Goal: Information Seeking & Learning: Find specific fact

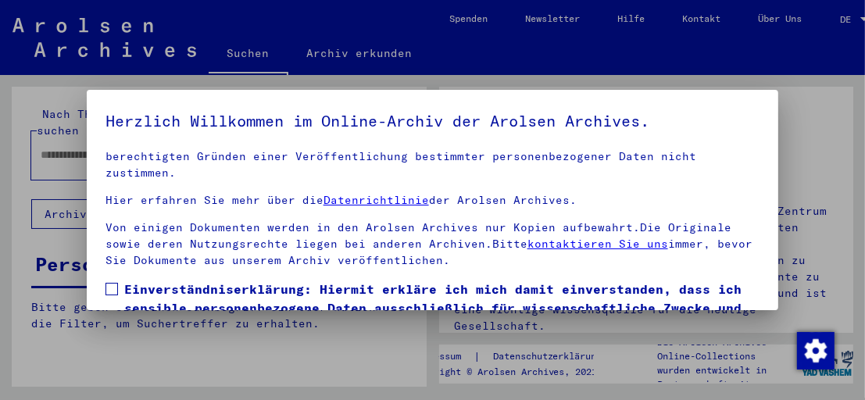
scroll to position [214, 0]
click at [107, 285] on span at bounding box center [112, 289] width 13 height 13
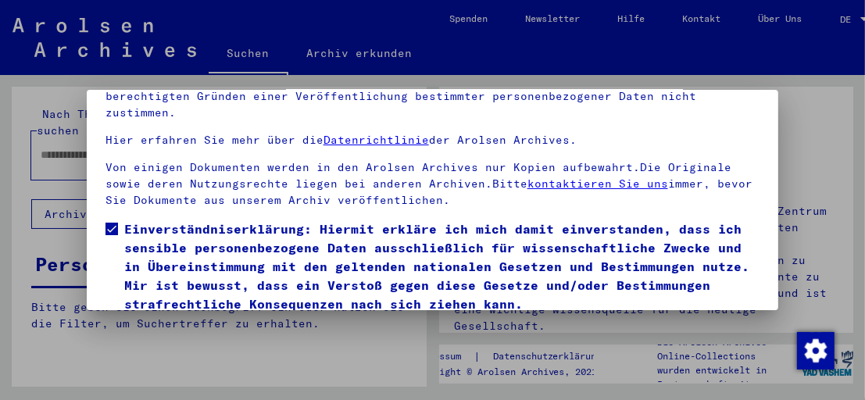
scroll to position [118, 0]
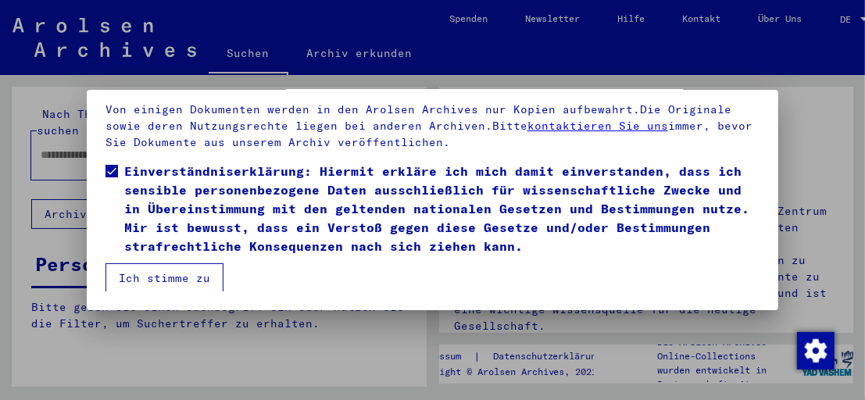
click at [163, 277] on button "Ich stimme zu" at bounding box center [165, 278] width 118 height 30
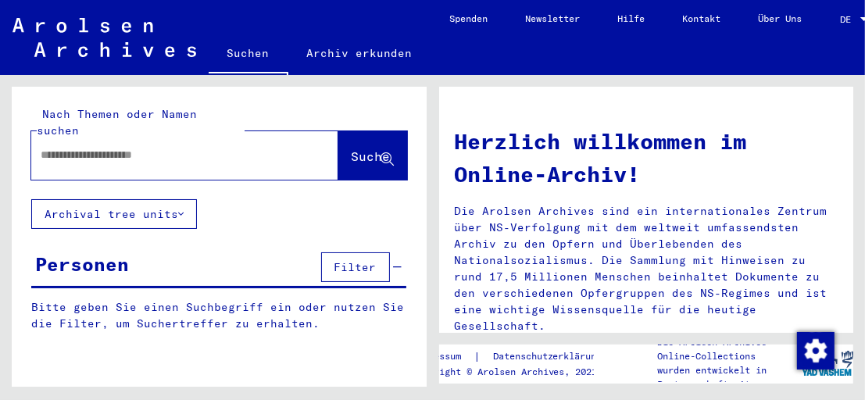
click at [81, 147] on input "text" at bounding box center [166, 155] width 251 height 16
click at [352, 149] on span "Suche" at bounding box center [371, 157] width 39 height 16
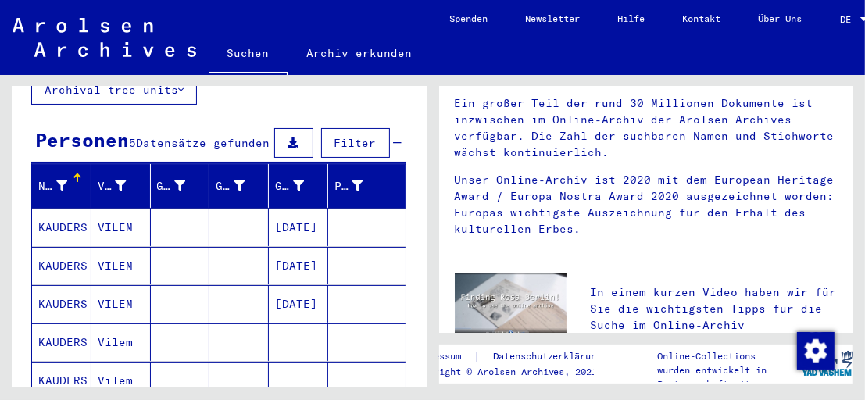
scroll to position [125, 0]
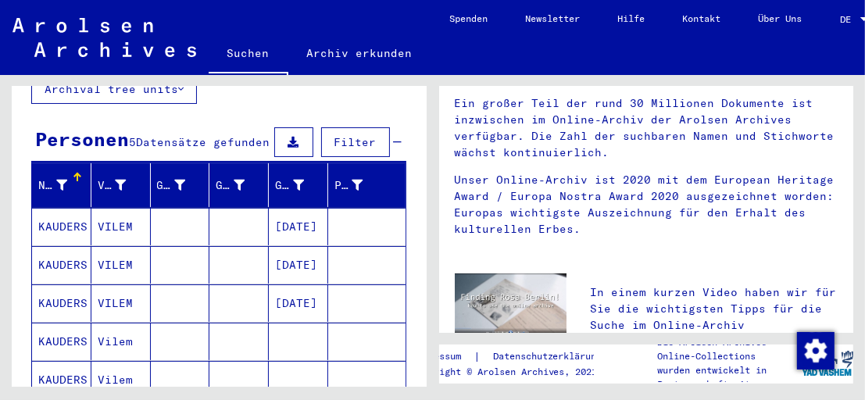
click at [70, 220] on mat-cell "KAUDERS" at bounding box center [61, 227] width 59 height 38
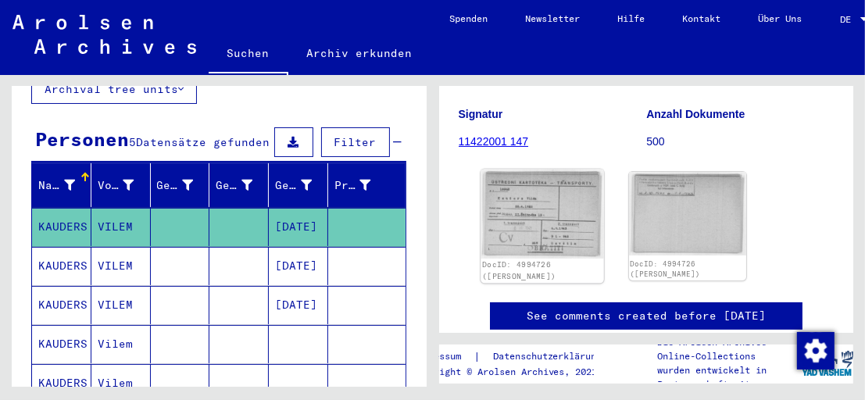
click at [571, 227] on img at bounding box center [542, 214] width 123 height 89
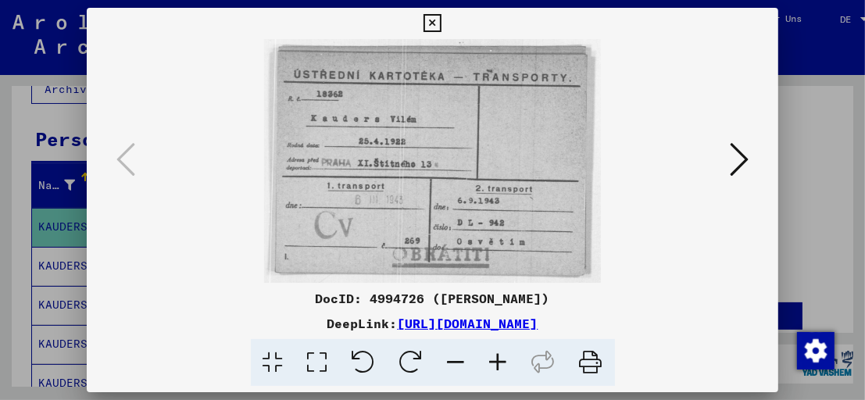
click at [433, 24] on icon at bounding box center [433, 23] width 18 height 19
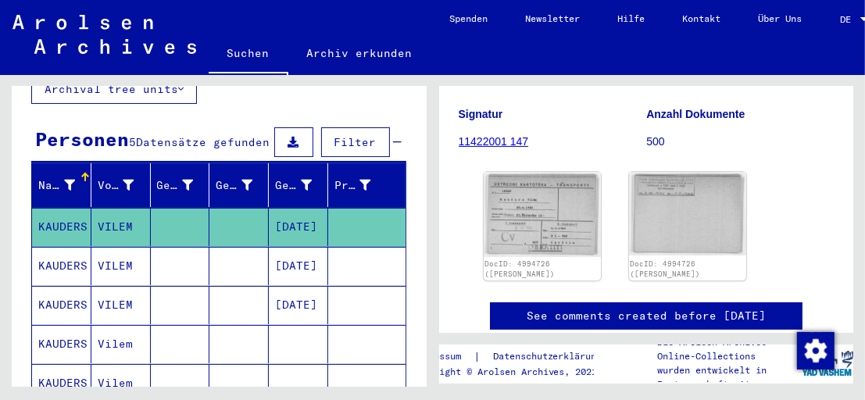
click at [73, 250] on mat-cell "KAUDERS" at bounding box center [61, 266] width 59 height 38
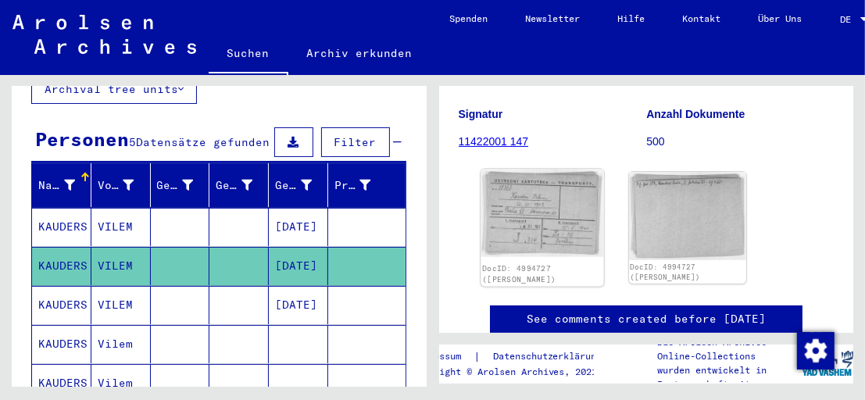
click at [571, 236] on img at bounding box center [542, 214] width 123 height 88
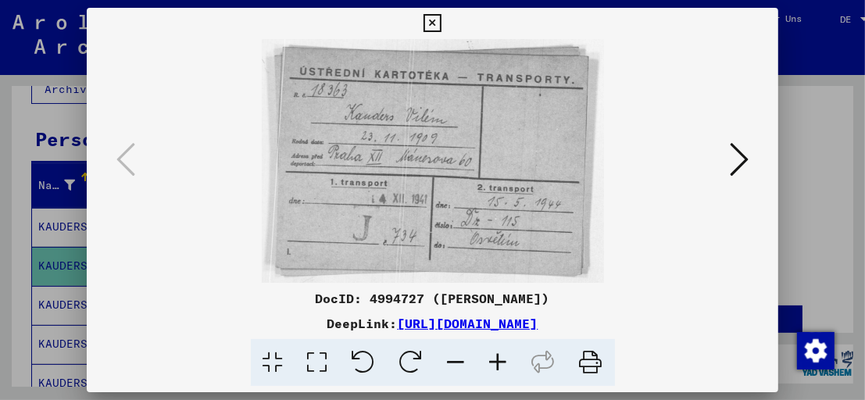
click at [435, 20] on icon at bounding box center [433, 23] width 18 height 19
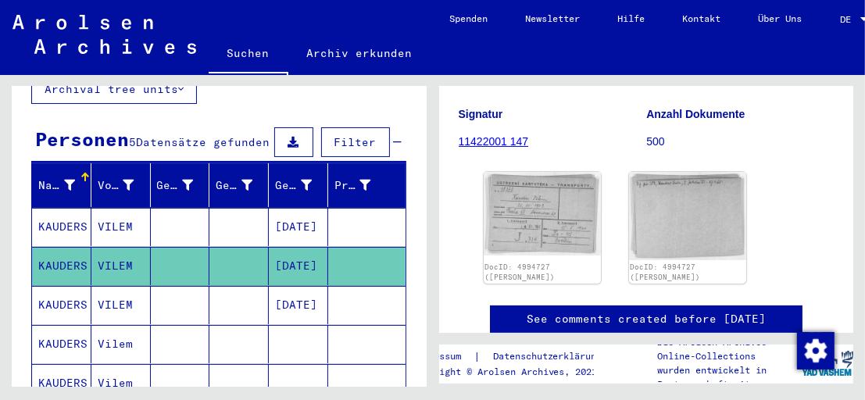
click at [51, 295] on mat-cell "KAUDERS" at bounding box center [61, 305] width 59 height 38
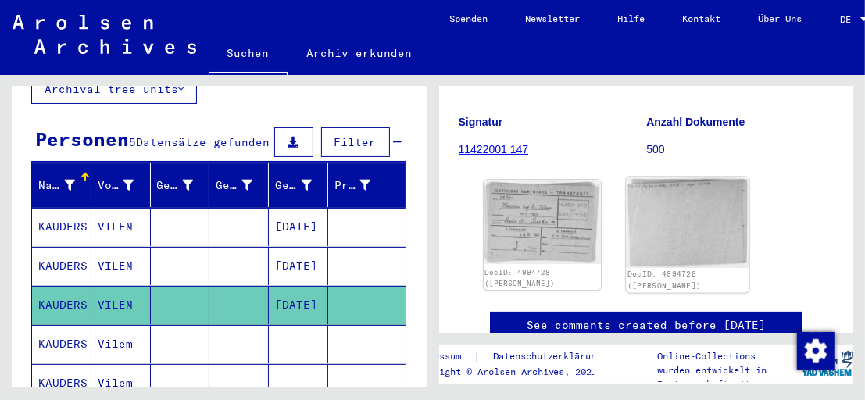
scroll to position [188, 0]
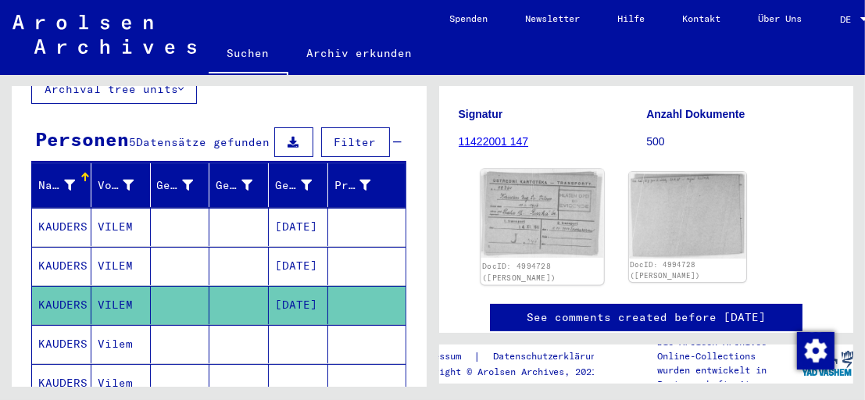
click at [550, 229] on img at bounding box center [542, 214] width 123 height 88
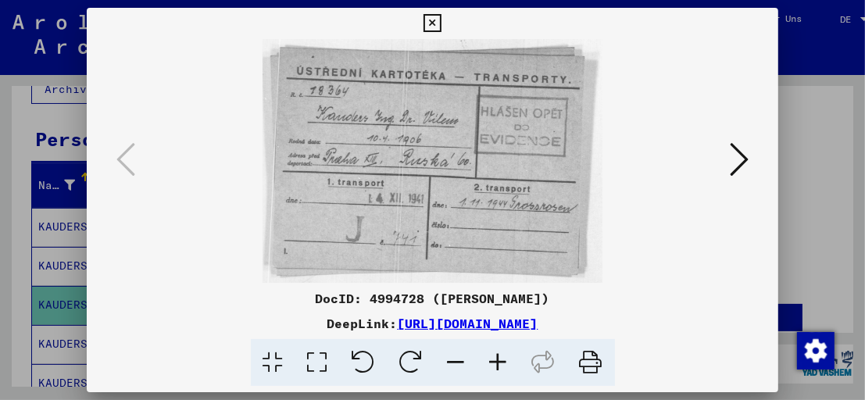
click at [428, 24] on icon at bounding box center [433, 23] width 18 height 19
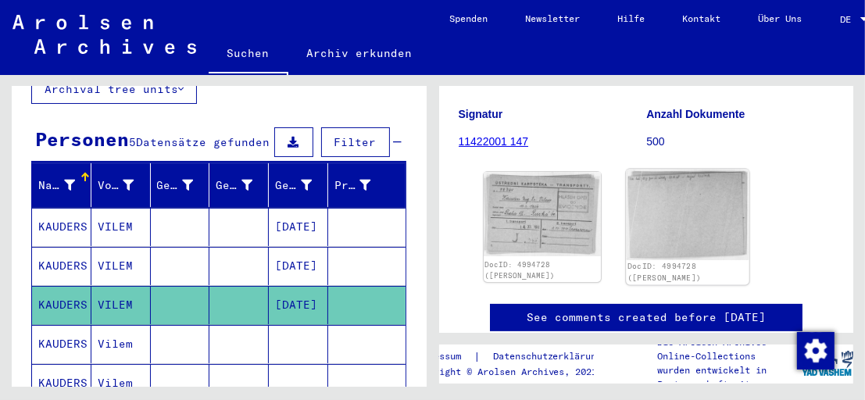
click at [646, 202] on img at bounding box center [687, 215] width 123 height 91
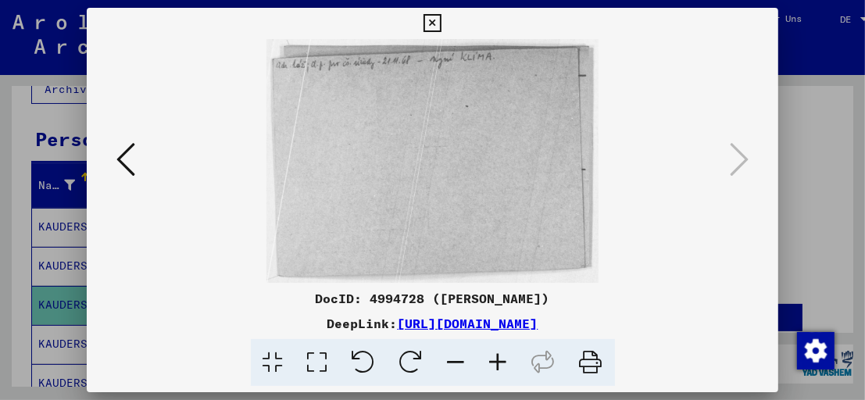
click at [434, 23] on icon at bounding box center [433, 23] width 18 height 19
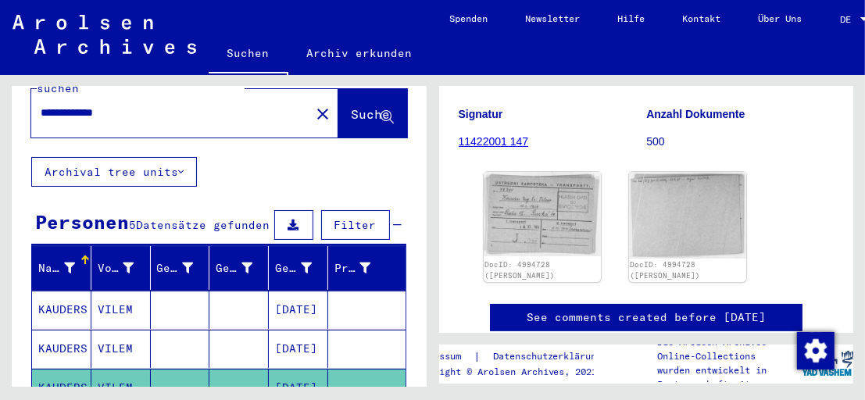
scroll to position [0, 0]
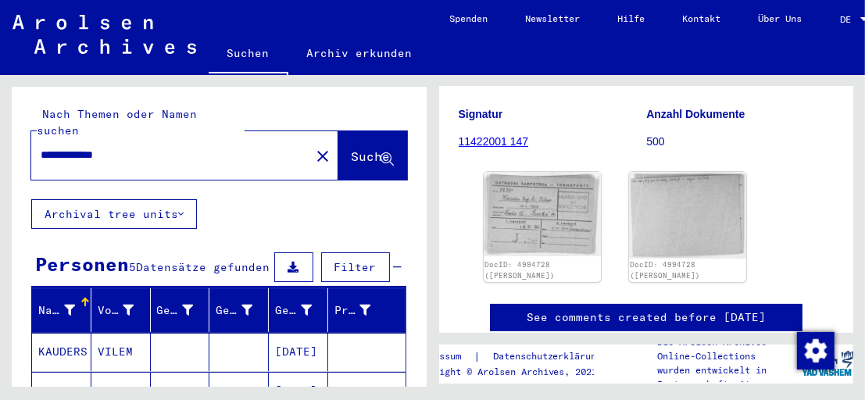
drag, startPoint x: 78, startPoint y: 137, endPoint x: 0, endPoint y: 137, distance: 78.2
click at [0, 137] on html "**********" at bounding box center [432, 200] width 865 height 400
click at [352, 149] on span "Suche" at bounding box center [371, 157] width 39 height 16
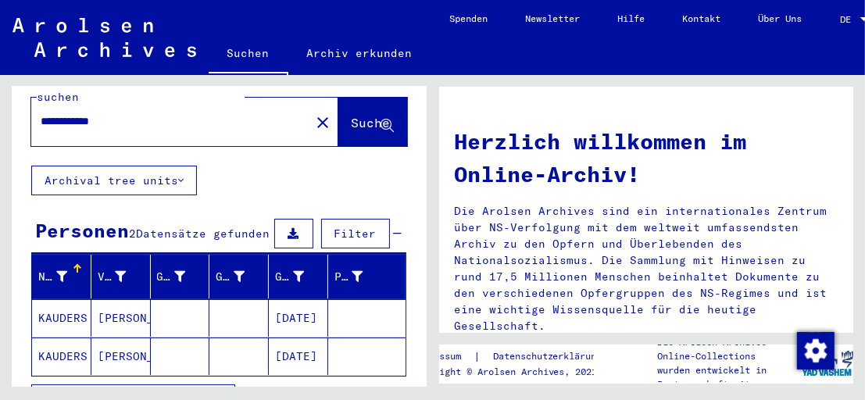
scroll to position [125, 0]
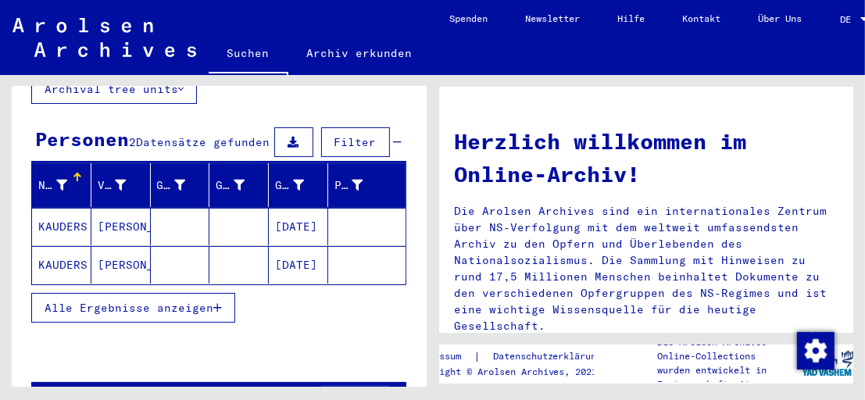
click at [56, 254] on mat-cell "KAUDERS" at bounding box center [61, 265] width 59 height 38
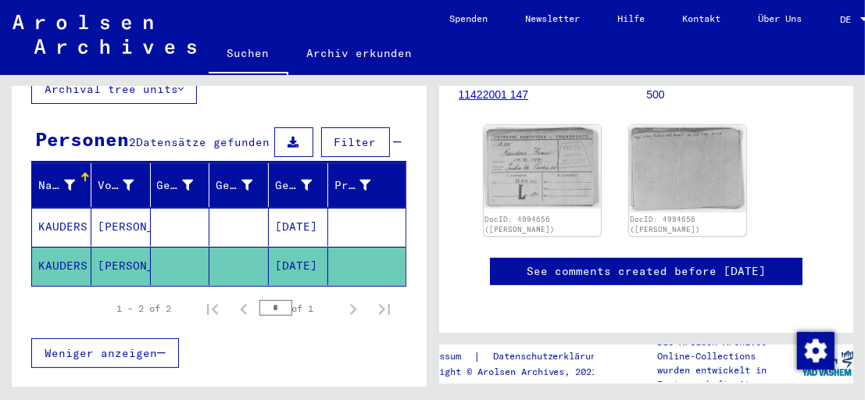
scroll to position [250, 0]
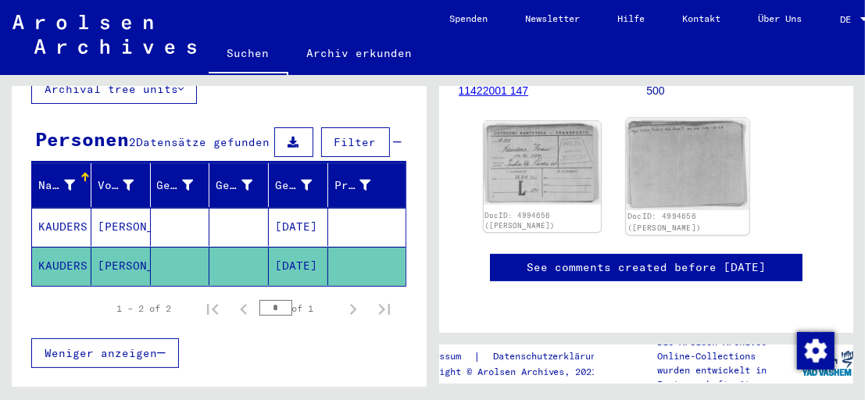
click at [675, 150] on img at bounding box center [687, 164] width 123 height 91
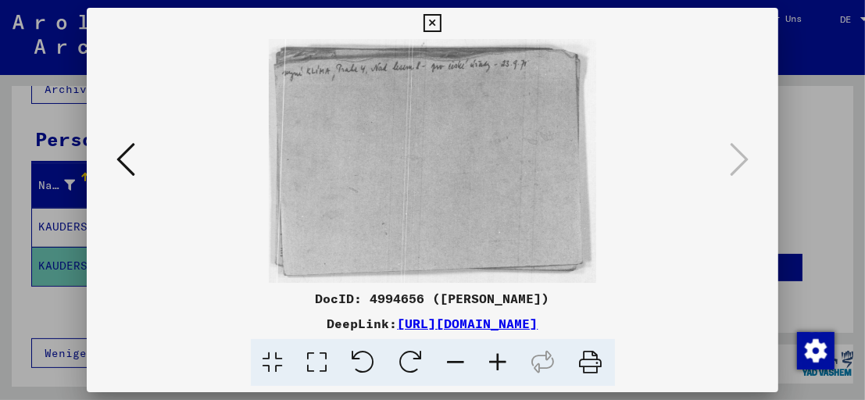
click at [438, 20] on icon at bounding box center [433, 23] width 18 height 19
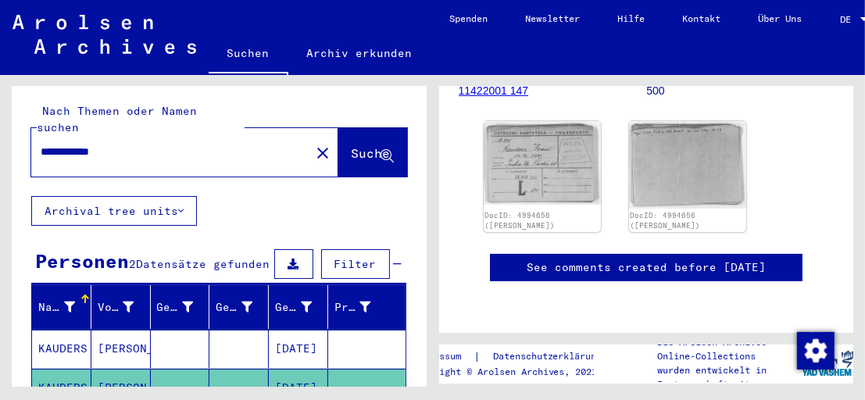
scroll to position [0, 0]
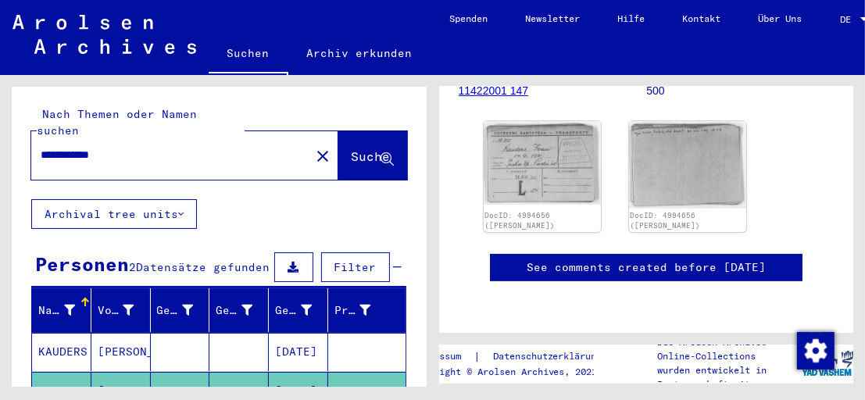
drag, startPoint x: 71, startPoint y: 137, endPoint x: -3, endPoint y: 131, distance: 74.5
click at [0, 131] on html "**********" at bounding box center [432, 200] width 865 height 400
click at [352, 149] on span "Suche" at bounding box center [371, 157] width 39 height 16
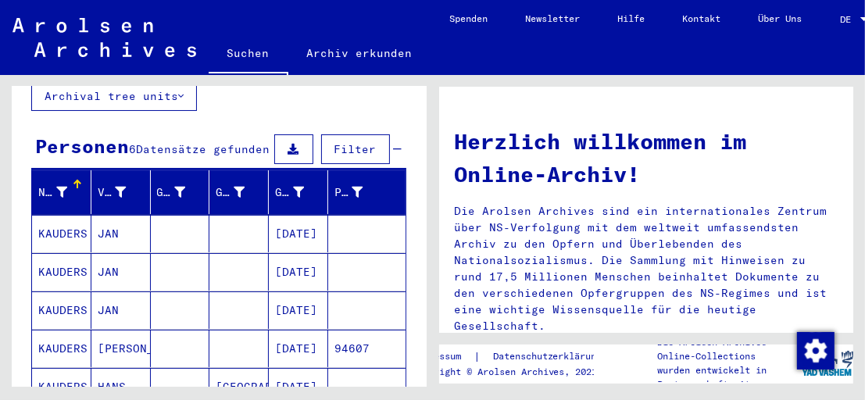
scroll to position [125, 0]
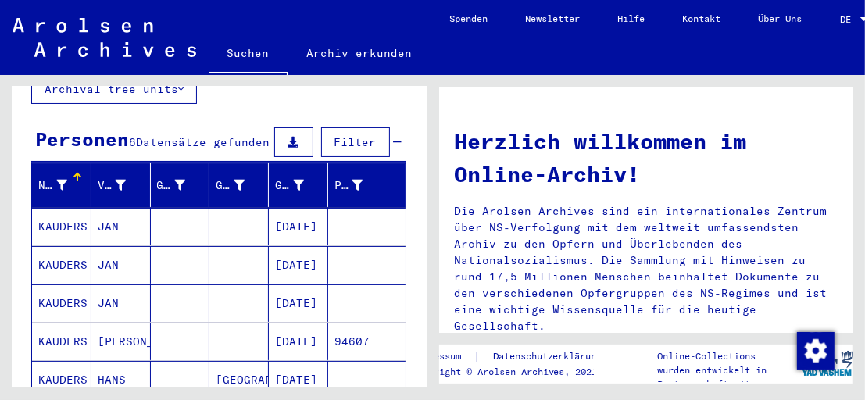
click at [79, 253] on mat-cell "KAUDERS" at bounding box center [61, 265] width 59 height 38
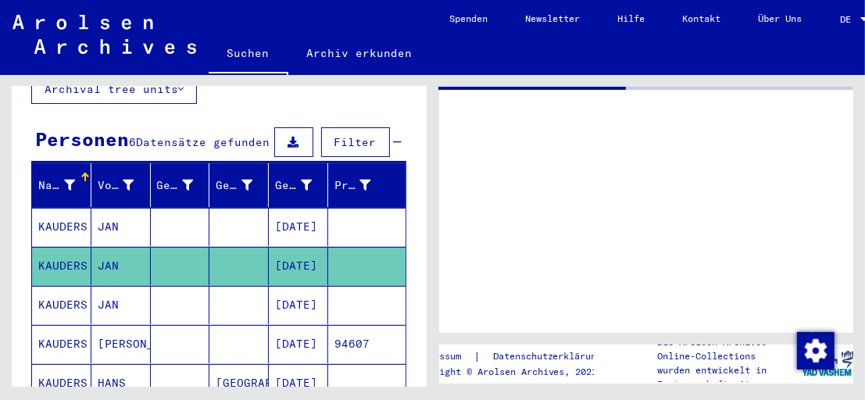
click at [79, 253] on mat-cell "KAUDERS" at bounding box center [61, 266] width 59 height 38
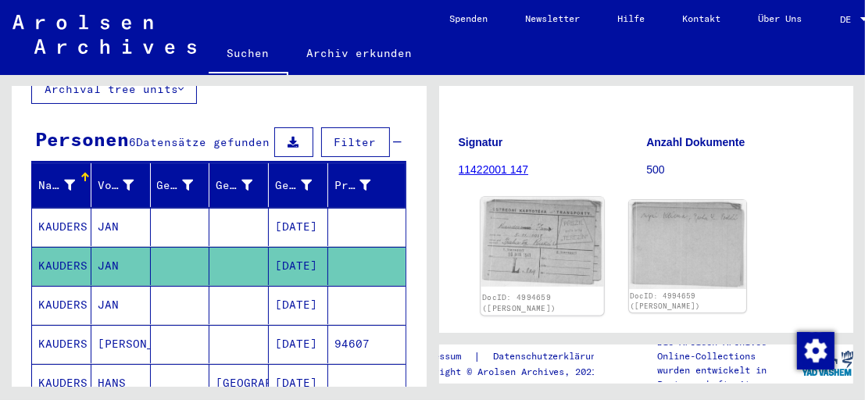
scroll to position [188, 0]
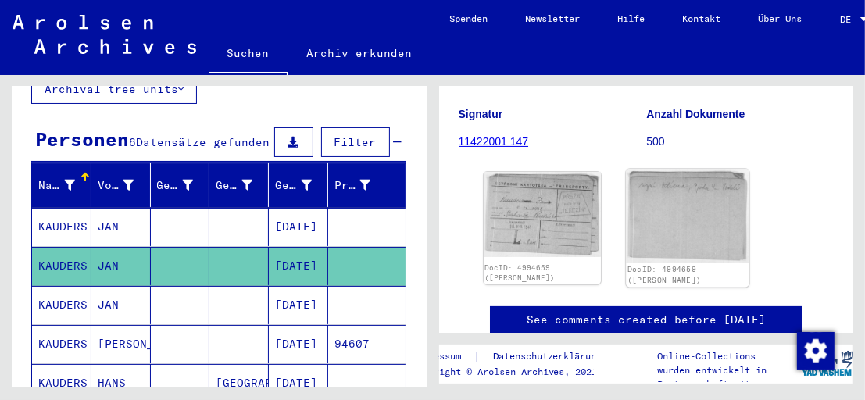
click at [690, 233] on img at bounding box center [687, 216] width 123 height 93
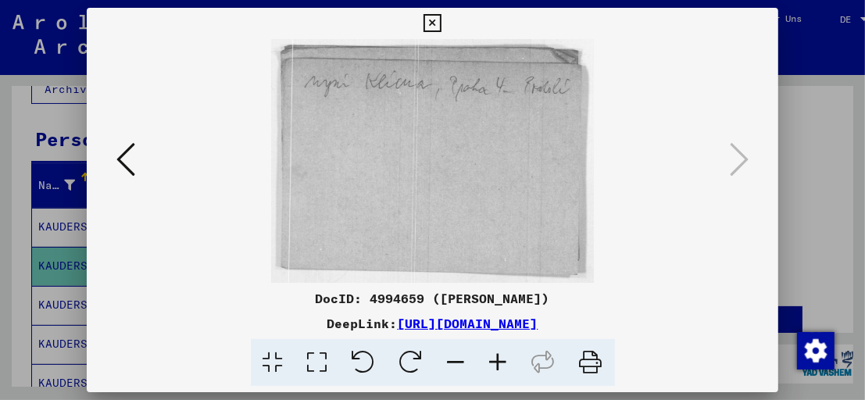
click at [134, 166] on icon at bounding box center [125, 160] width 19 height 38
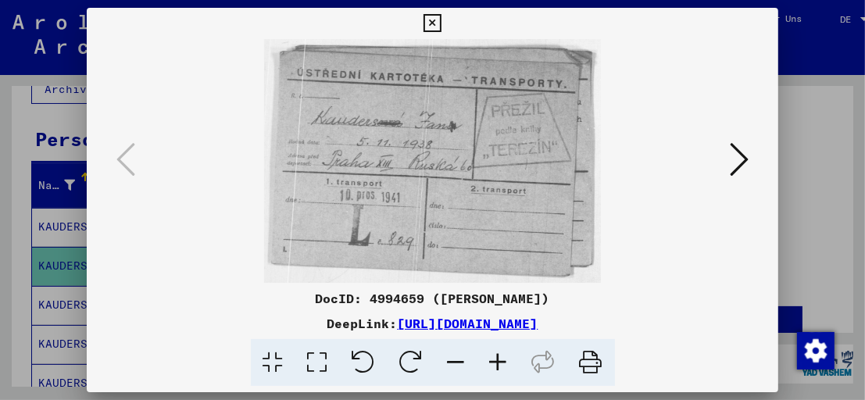
click at [728, 159] on button at bounding box center [739, 160] width 28 height 45
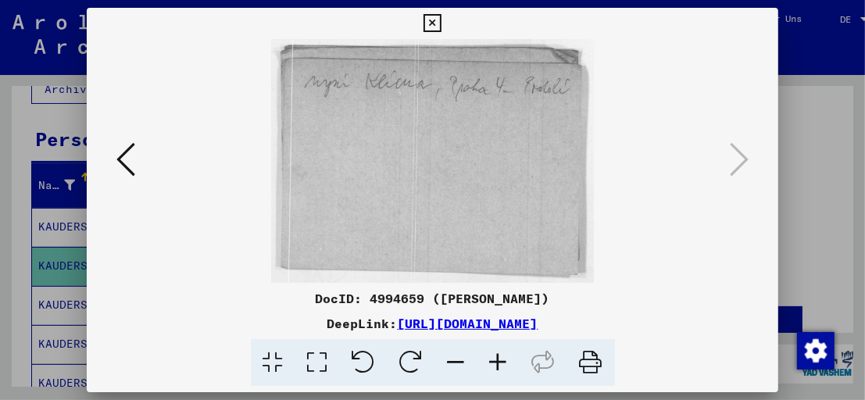
click at [431, 24] on icon at bounding box center [433, 23] width 18 height 19
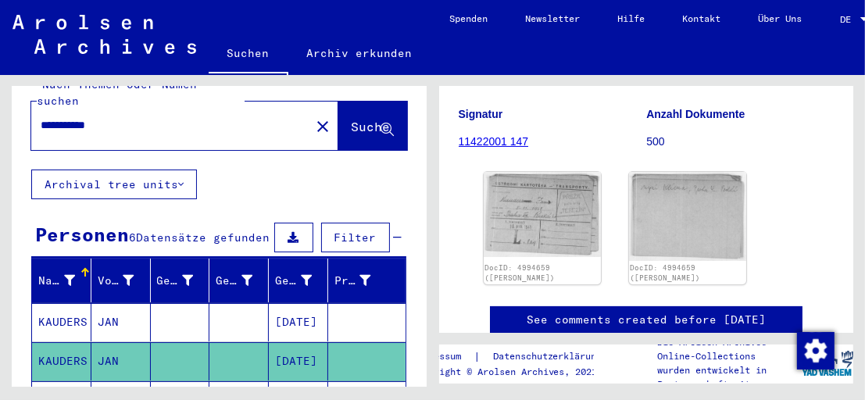
scroll to position [0, 0]
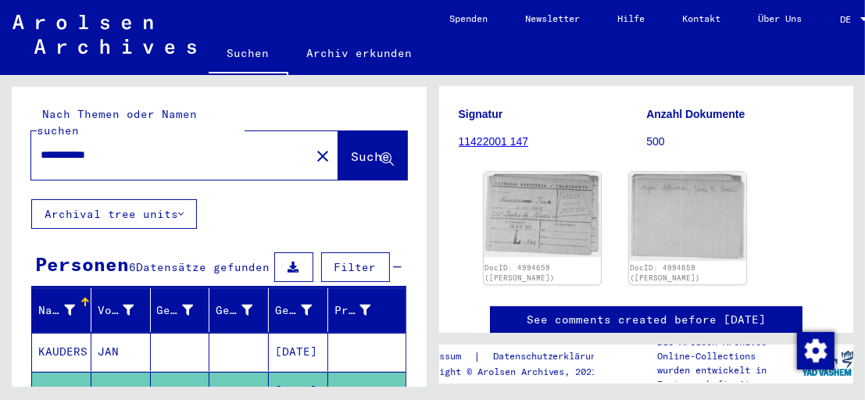
drag, startPoint x: 66, startPoint y: 140, endPoint x: 0, endPoint y: 126, distance: 67.1
click at [0, 131] on html "**********" at bounding box center [432, 200] width 865 height 400
click at [352, 149] on span "Suche" at bounding box center [371, 157] width 39 height 16
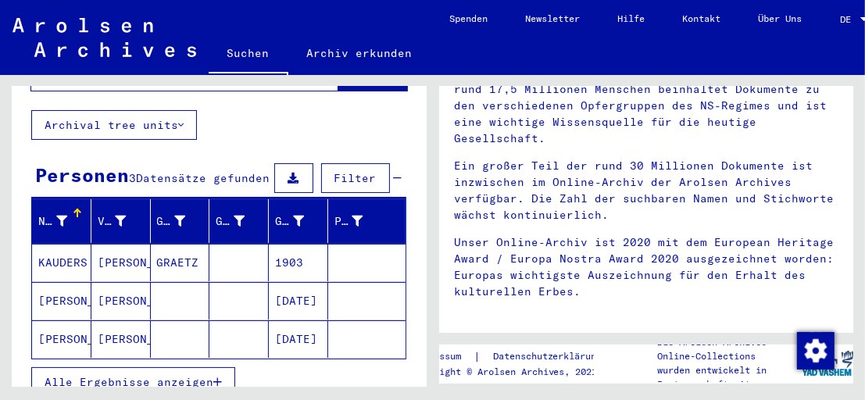
scroll to position [125, 0]
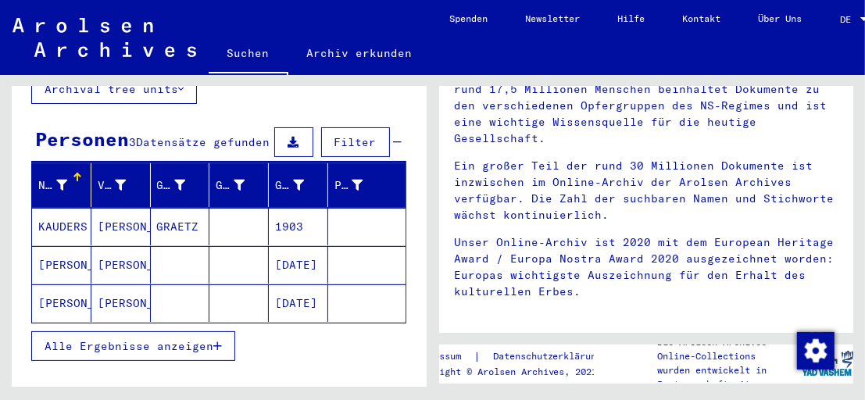
click at [75, 292] on mat-cell "[PERSON_NAME]" at bounding box center [61, 304] width 59 height 38
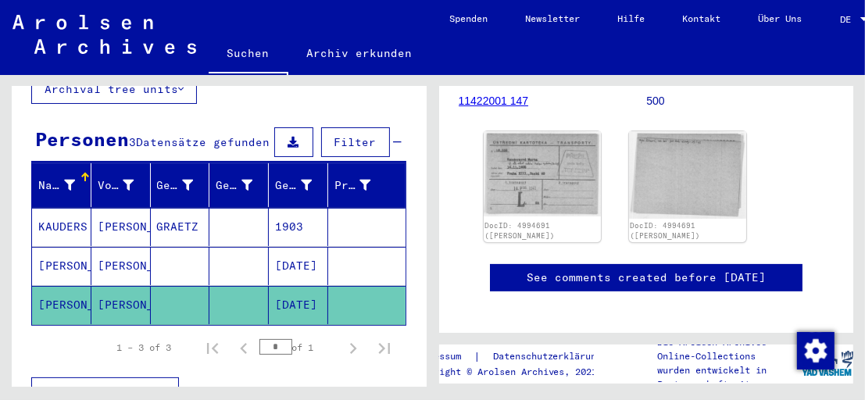
scroll to position [250, 0]
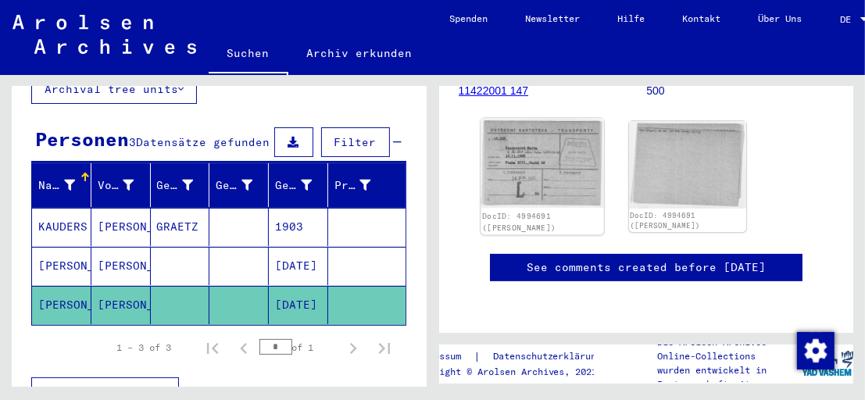
click at [552, 158] on img at bounding box center [542, 163] width 123 height 89
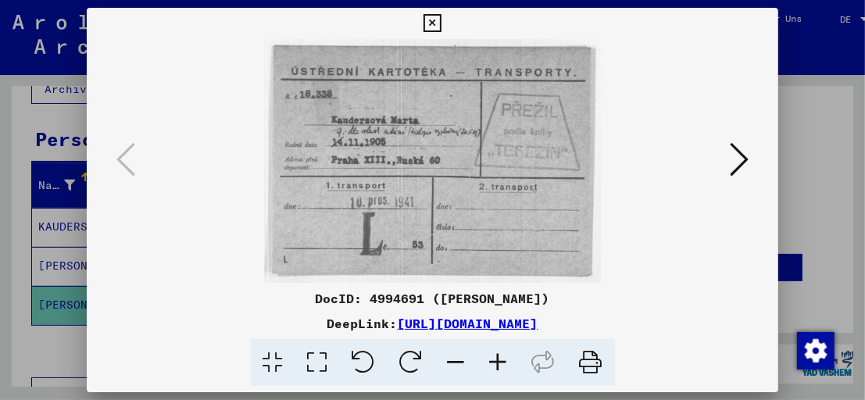
click at [748, 162] on icon at bounding box center [739, 160] width 19 height 38
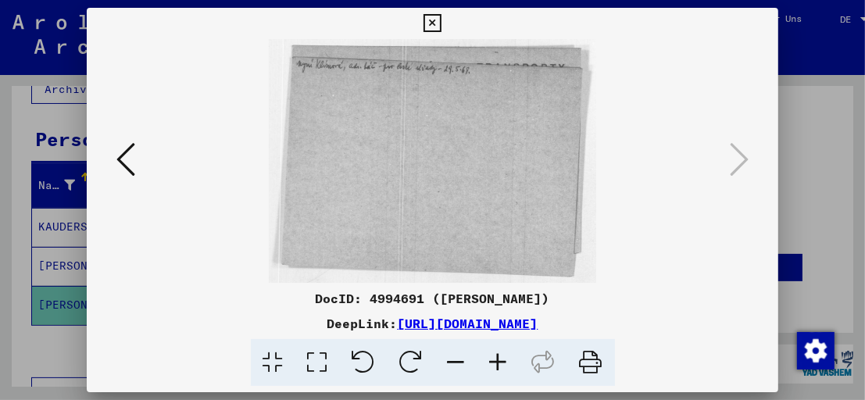
click at [434, 23] on icon at bounding box center [433, 23] width 18 height 19
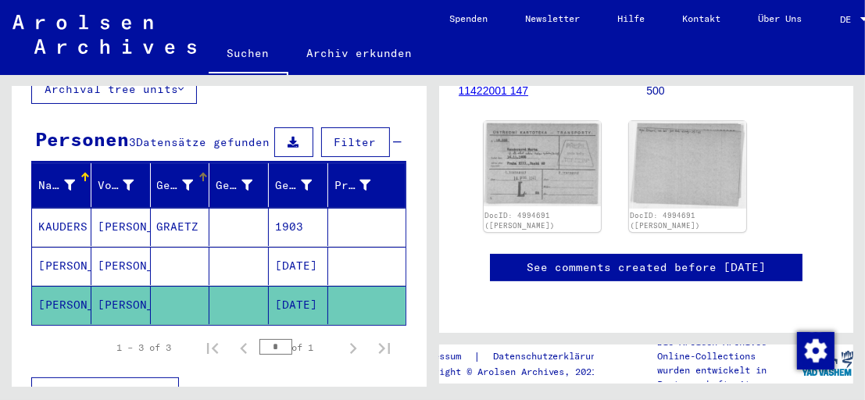
scroll to position [0, 0]
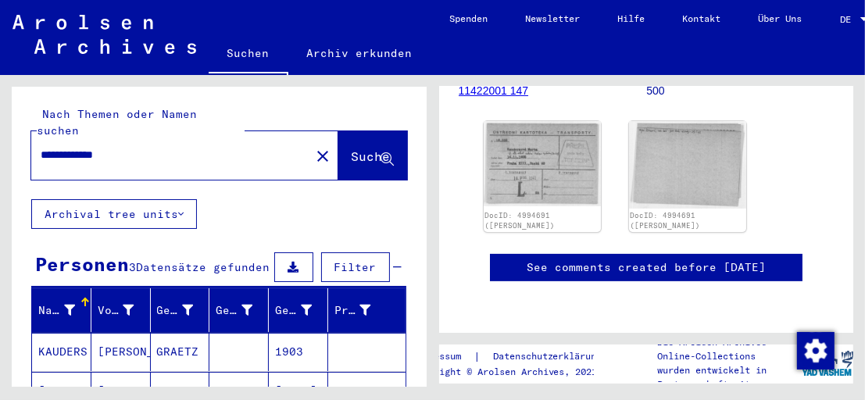
drag, startPoint x: 79, startPoint y: 142, endPoint x: 17, endPoint y: 140, distance: 61.8
click at [17, 140] on div "**********" at bounding box center [219, 143] width 415 height 113
click at [352, 149] on span "Suche" at bounding box center [371, 157] width 39 height 16
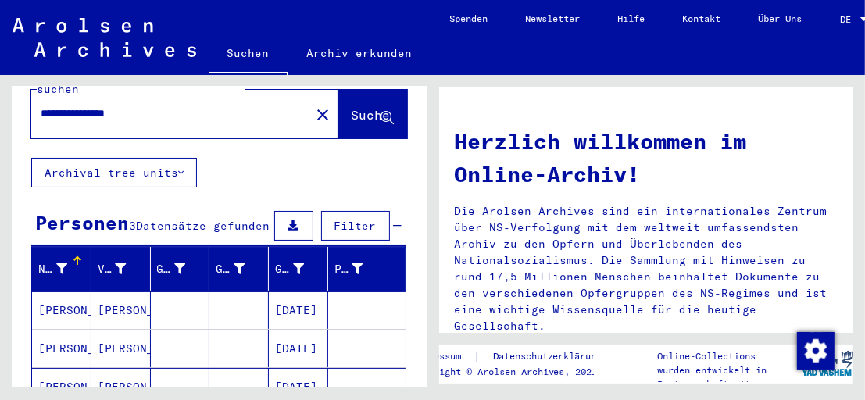
scroll to position [125, 0]
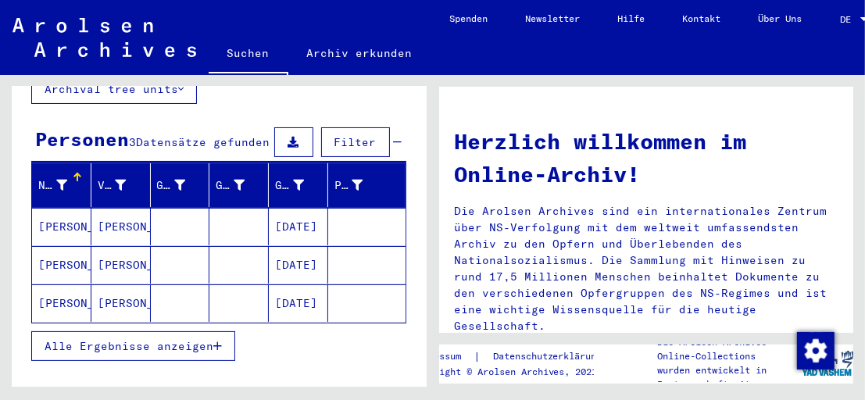
click at [55, 250] on mat-cell "[PERSON_NAME]" at bounding box center [61, 265] width 59 height 38
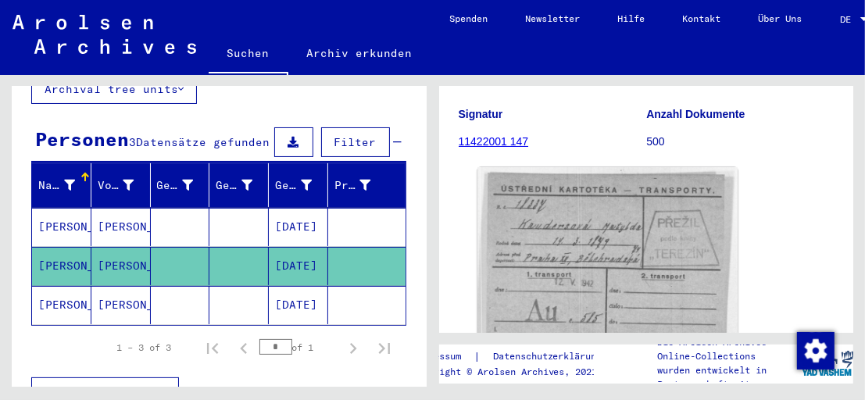
click at [677, 250] on img at bounding box center [608, 258] width 260 height 182
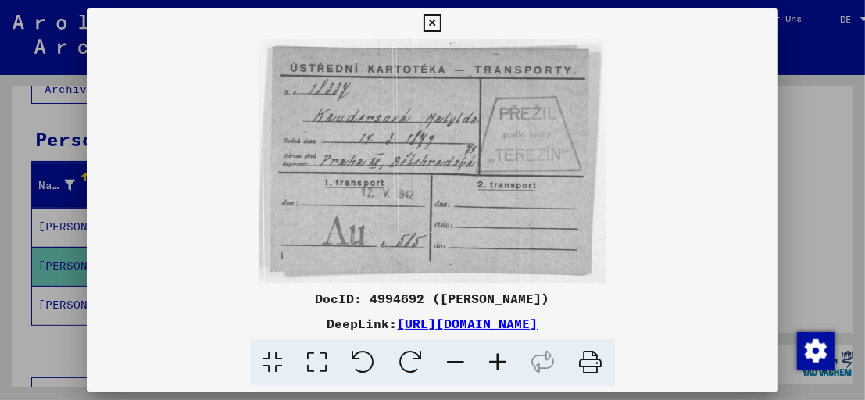
click at [434, 25] on icon at bounding box center [433, 23] width 18 height 19
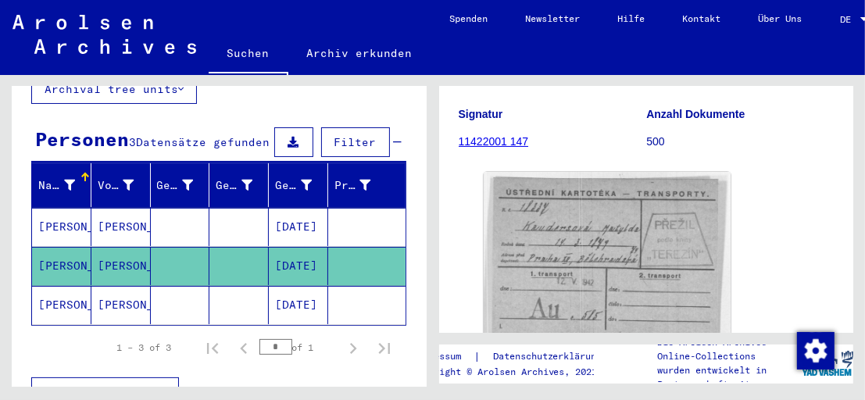
click at [71, 295] on mat-cell "[PERSON_NAME]" at bounding box center [61, 305] width 59 height 38
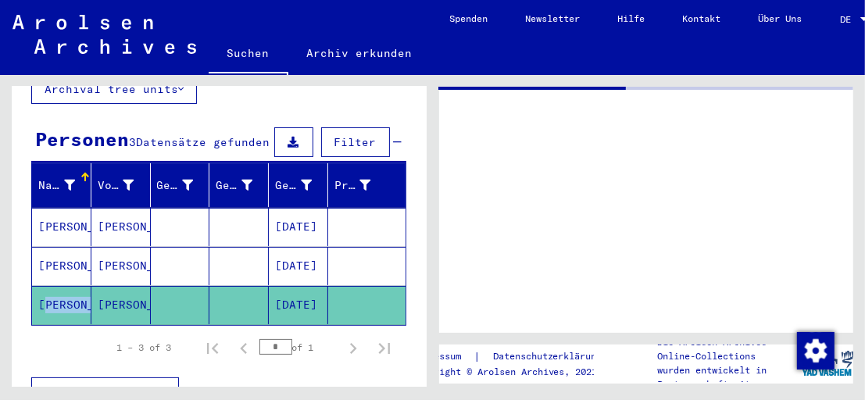
click at [71, 295] on mat-cell "[PERSON_NAME]" at bounding box center [61, 305] width 59 height 38
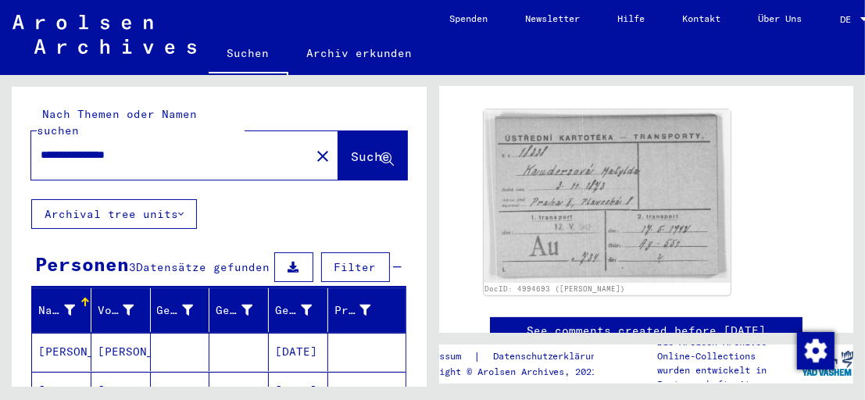
drag, startPoint x: 96, startPoint y: 137, endPoint x: 59, endPoint y: 159, distance: 43.8
click at [59, 159] on div "**********" at bounding box center [184, 155] width 307 height 48
drag, startPoint x: 102, startPoint y: 137, endPoint x: -3, endPoint y: 131, distance: 105.7
click at [0, 131] on html "**********" at bounding box center [432, 200] width 865 height 400
type input "**********"
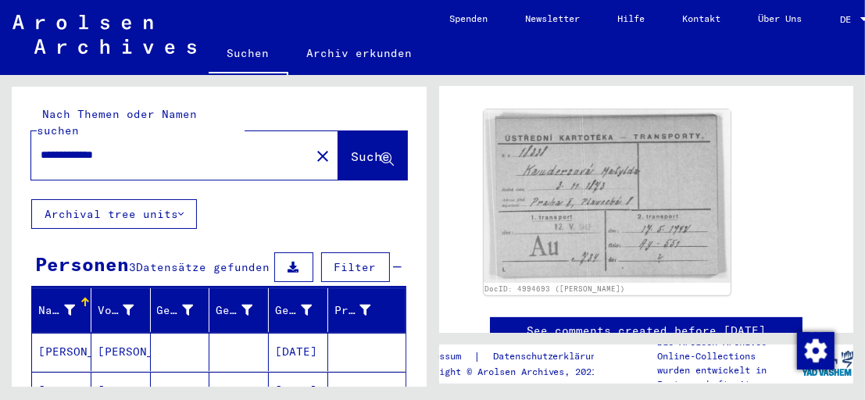
click at [352, 149] on span "Suche" at bounding box center [371, 157] width 39 height 16
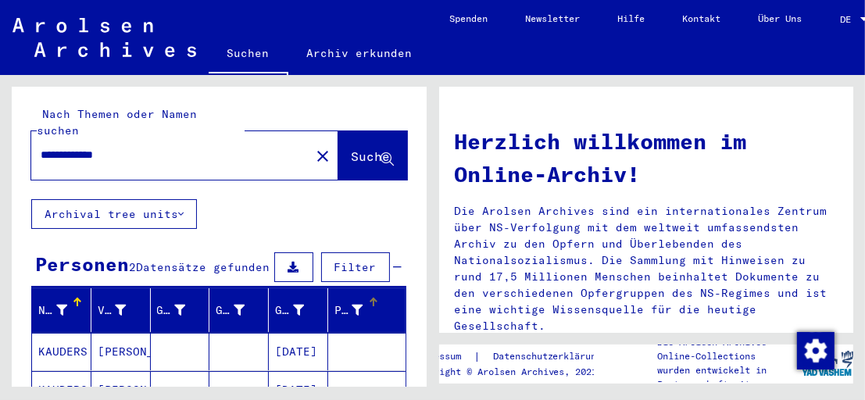
scroll to position [63, 0]
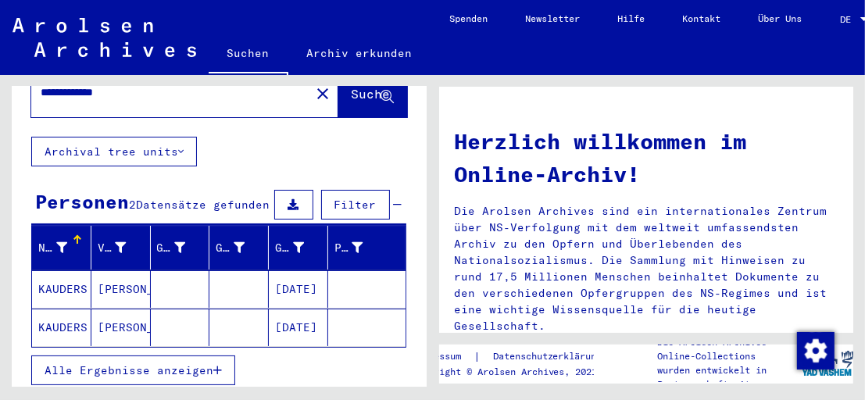
click at [55, 318] on mat-cell "KAUDERS" at bounding box center [61, 328] width 59 height 38
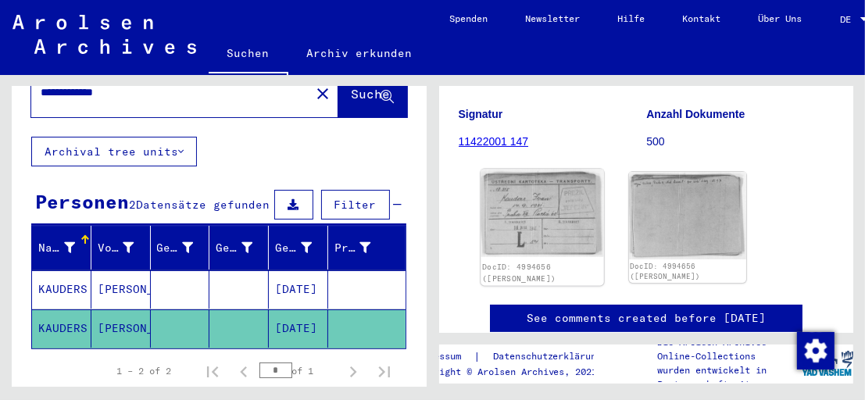
click at [564, 216] on img at bounding box center [542, 214] width 123 height 88
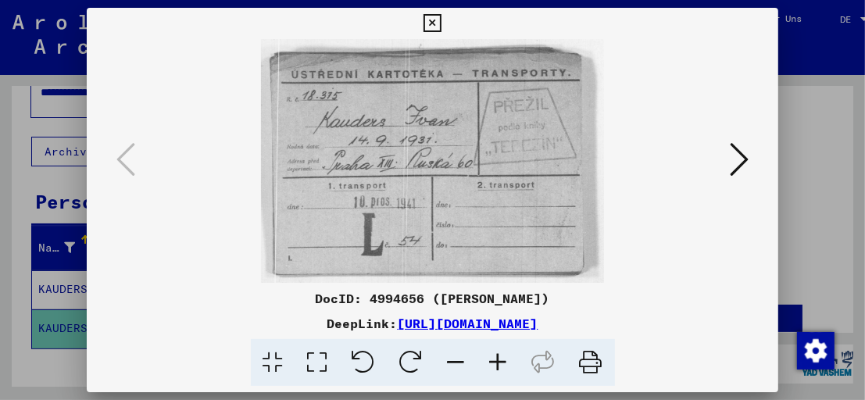
click at [437, 19] on icon at bounding box center [433, 23] width 18 height 19
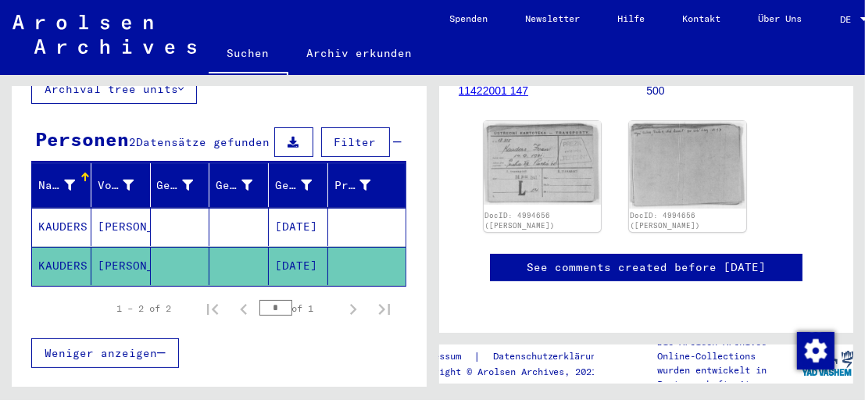
scroll to position [81, 0]
